Goal: Task Accomplishment & Management: Manage account settings

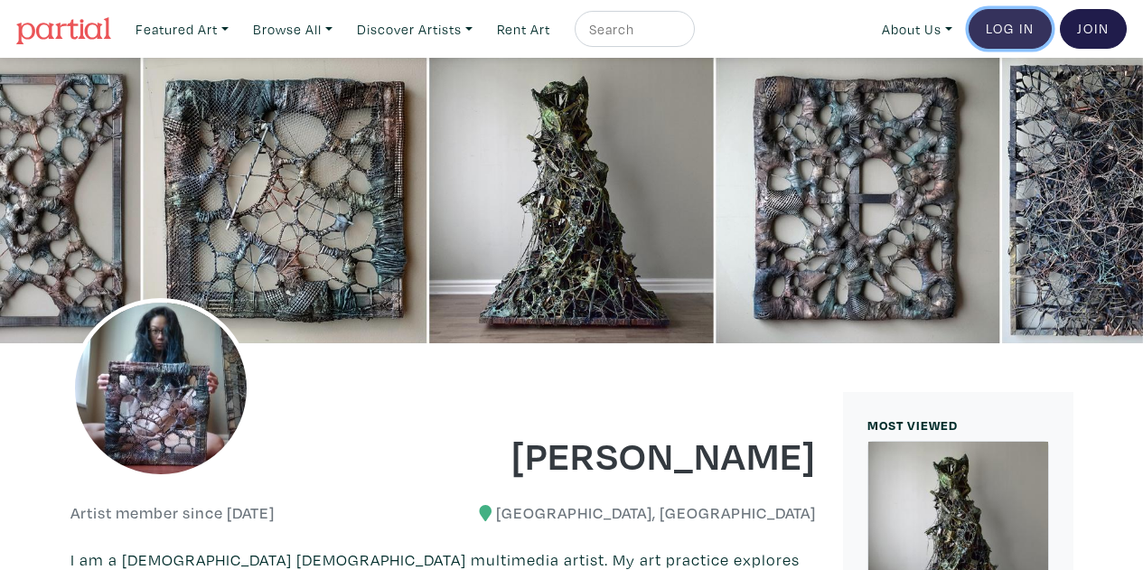
click at [1026, 27] on link "Log In" at bounding box center [1010, 29] width 83 height 40
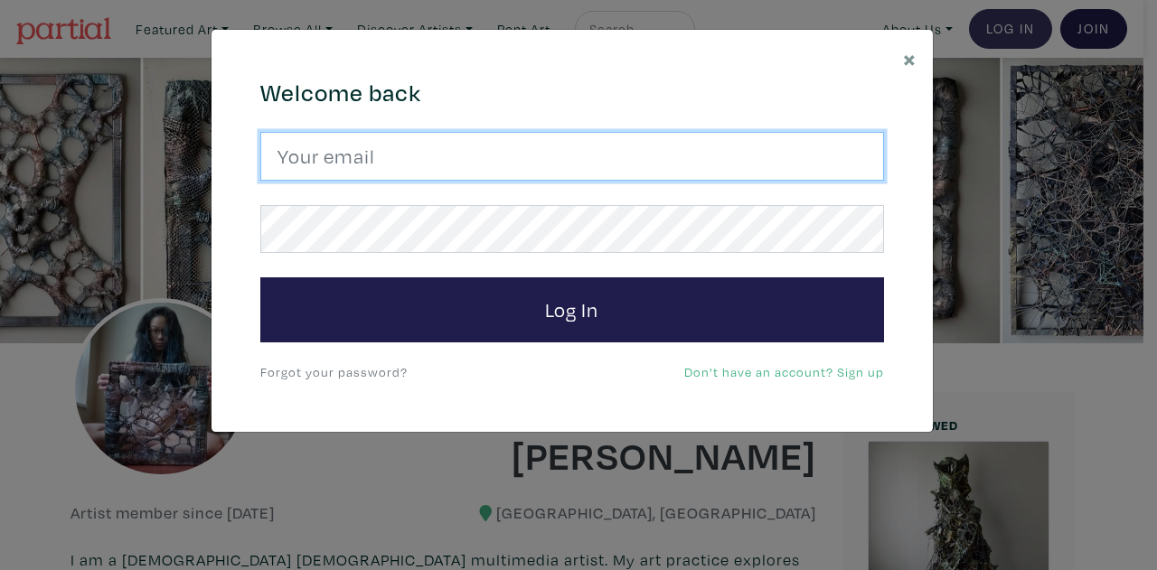
type input "emilyzouart@gmail.com"
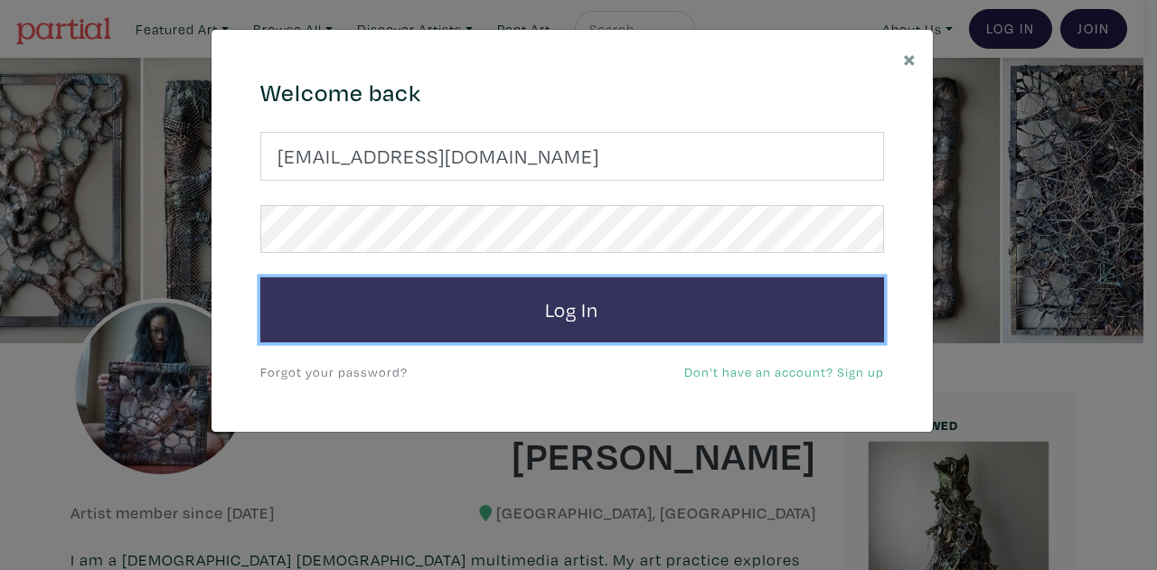
click at [424, 319] on button "Log In" at bounding box center [572, 309] width 624 height 65
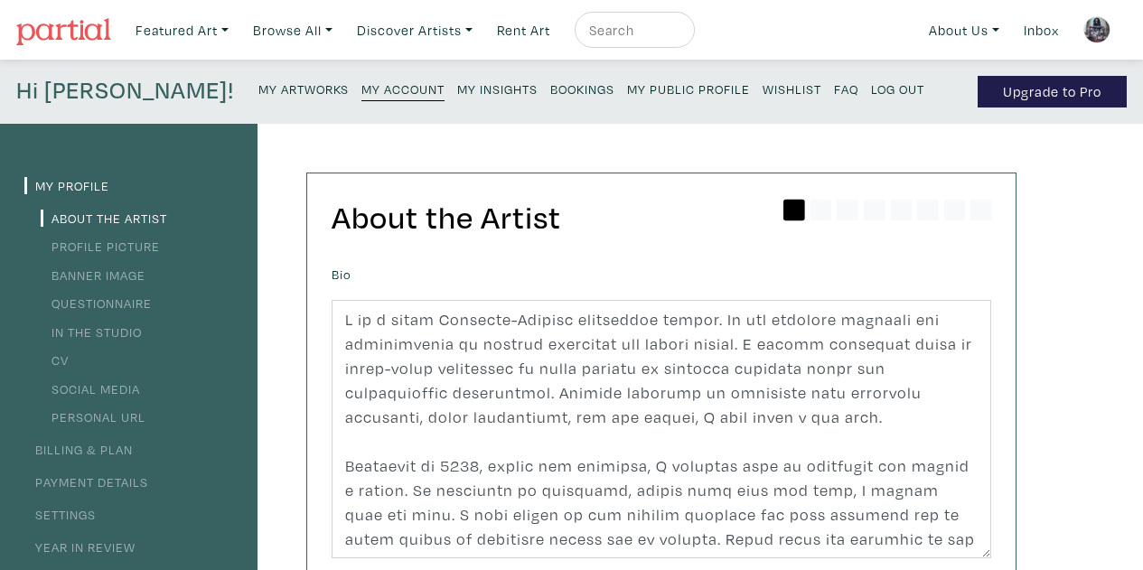
click at [258, 84] on small "My Artworks" at bounding box center [303, 88] width 90 height 17
